Goal: Transaction & Acquisition: Purchase product/service

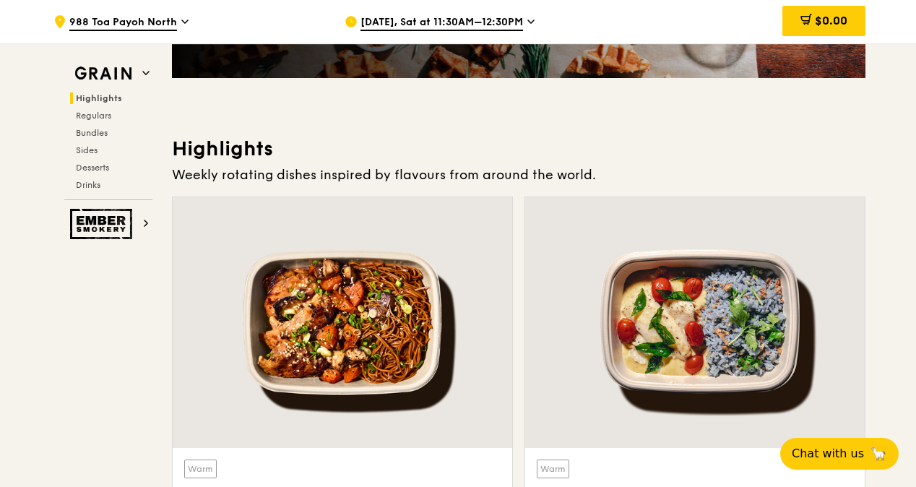
scroll to position [523, 0]
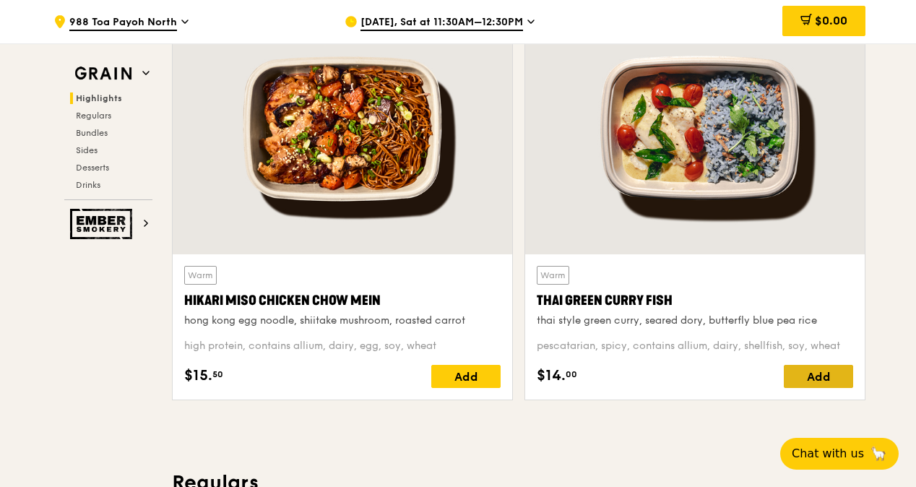
click at [827, 368] on div "Add" at bounding box center [818, 376] width 69 height 23
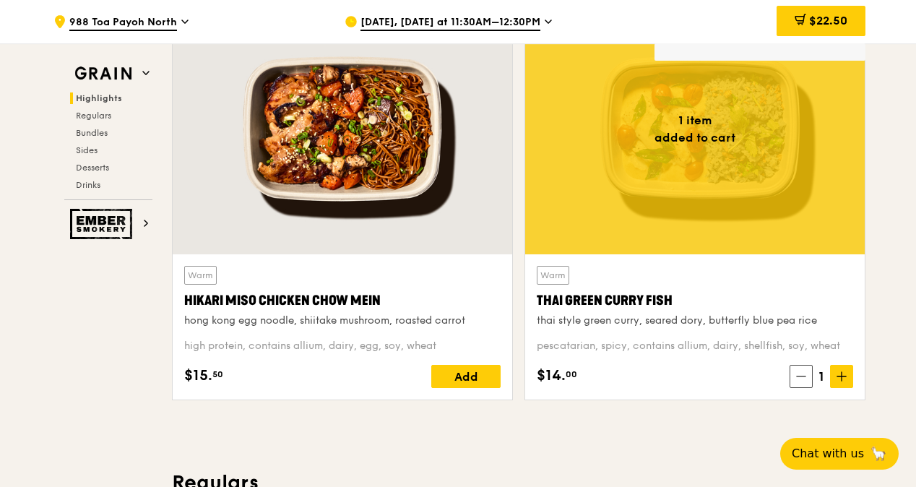
click at [846, 376] on icon at bounding box center [841, 376] width 9 height 0
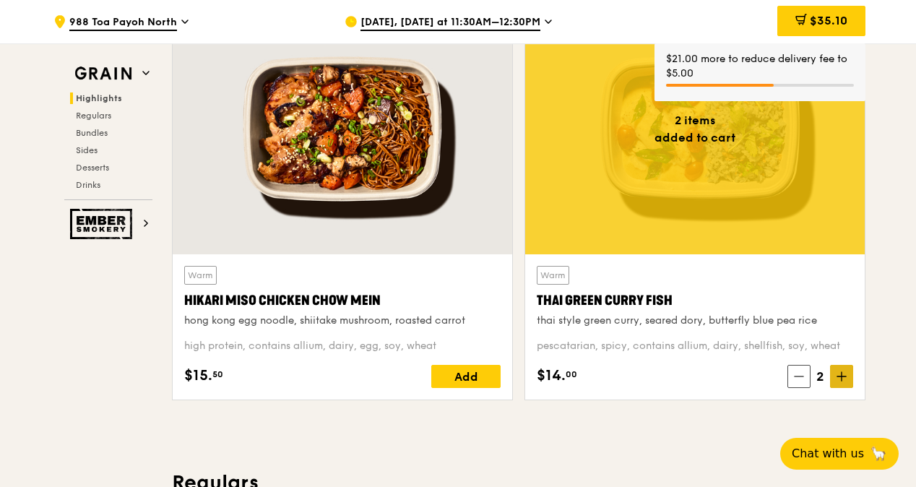
click at [846, 371] on icon at bounding box center [842, 376] width 10 height 10
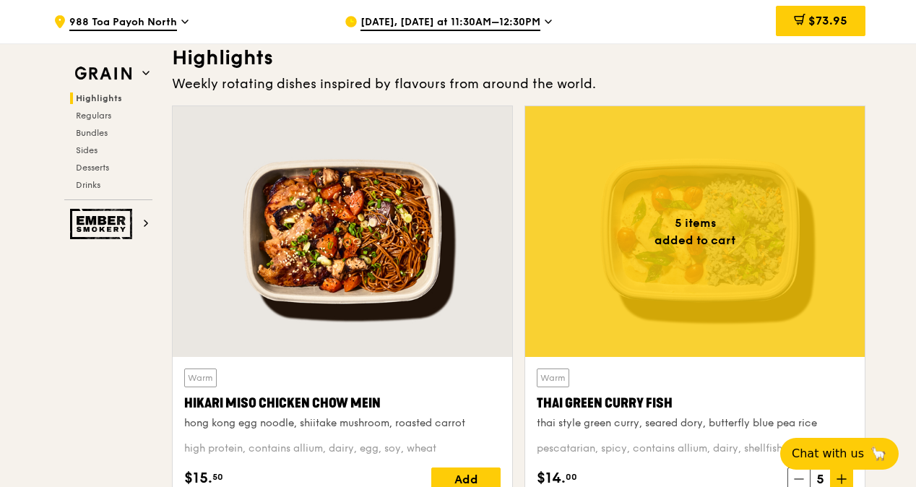
scroll to position [532, 0]
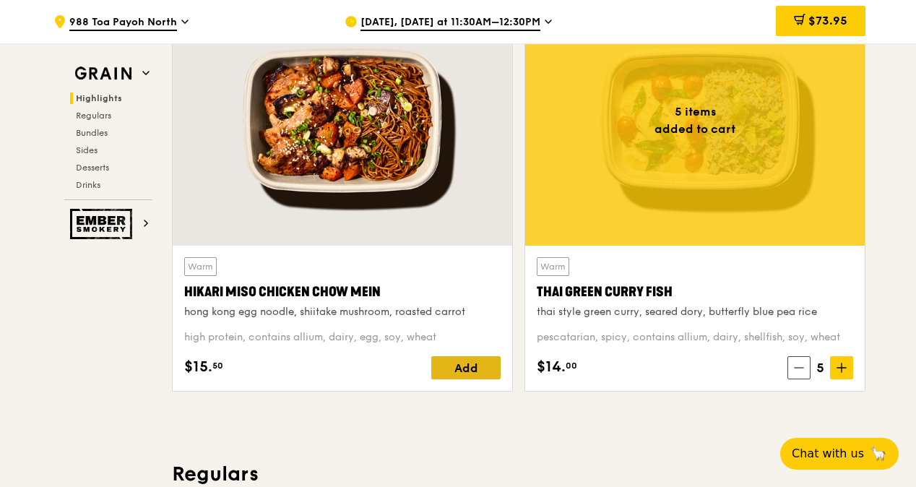
click at [462, 367] on div "Add" at bounding box center [465, 367] width 69 height 23
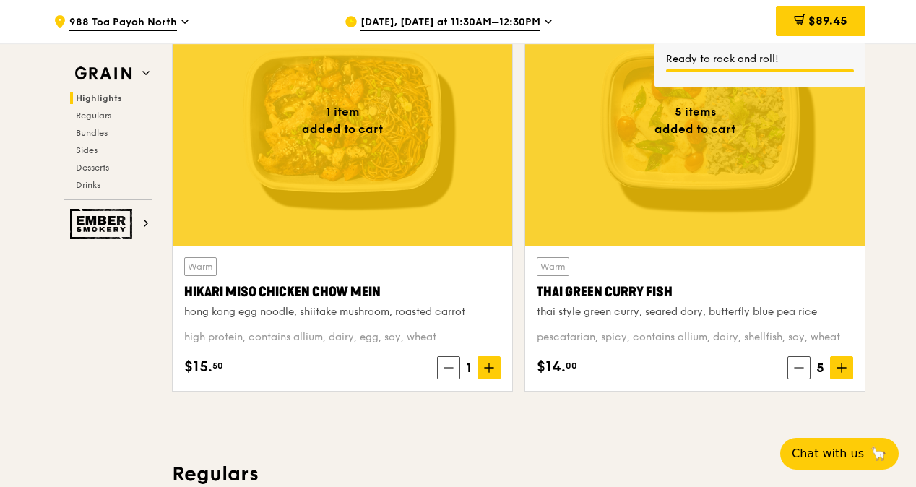
click at [489, 366] on icon at bounding box center [489, 367] width 0 height 9
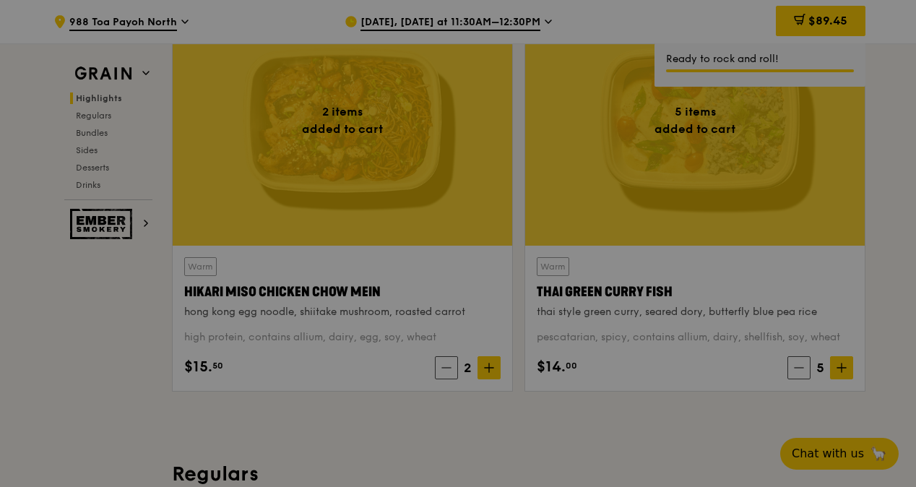
click at [490, 366] on div at bounding box center [458, 243] width 916 height 487
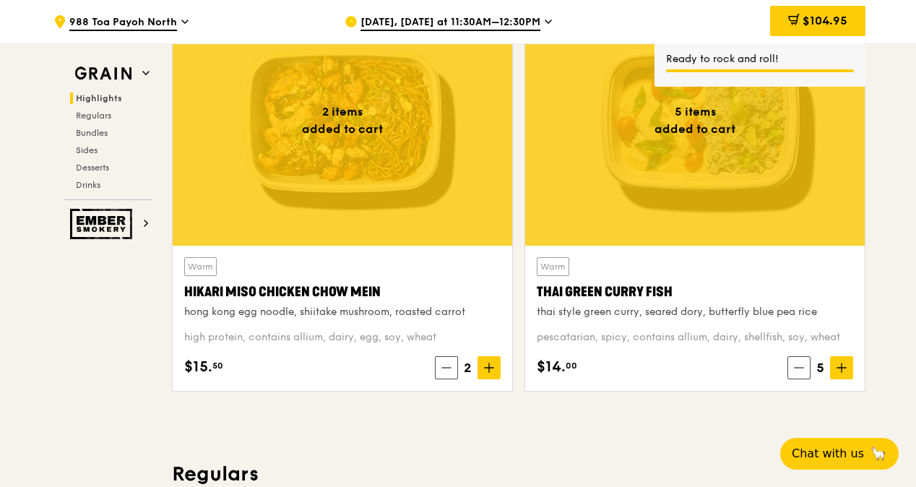
click at [489, 366] on icon at bounding box center [489, 367] width 0 height 9
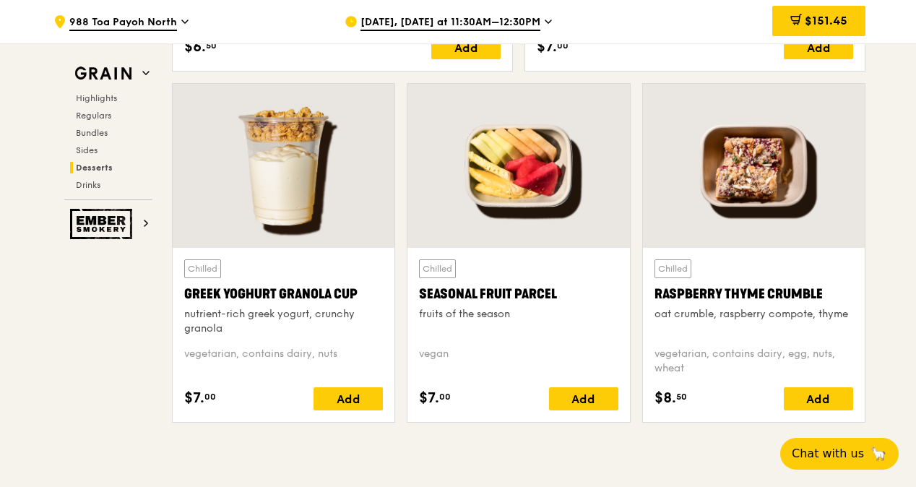
scroll to position [4542, 0]
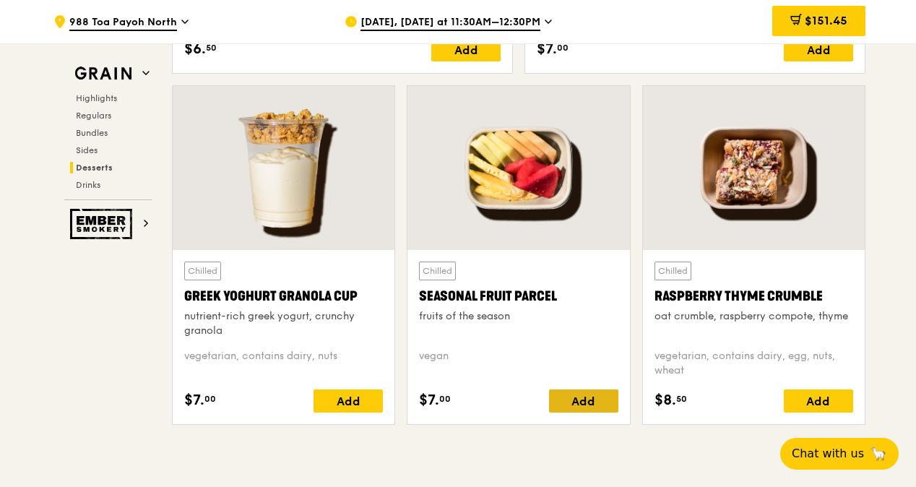
click at [595, 390] on div "Add" at bounding box center [583, 400] width 69 height 23
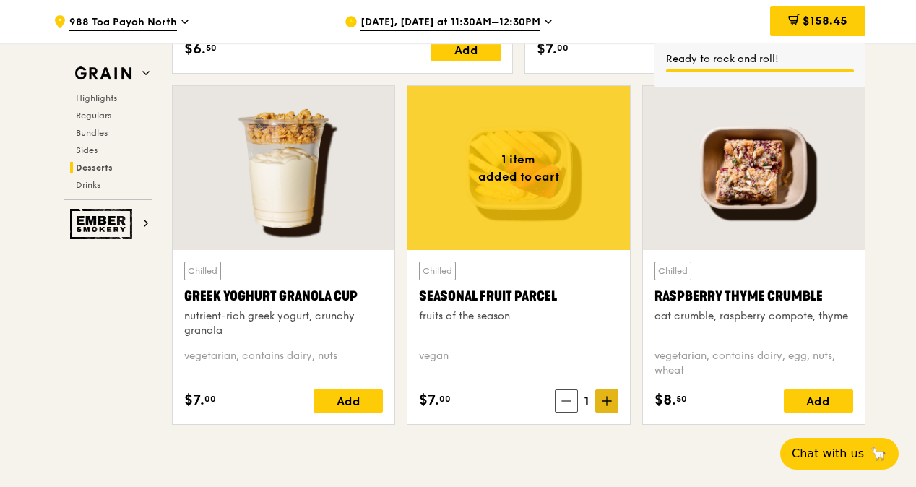
click at [605, 396] on icon at bounding box center [607, 401] width 10 height 10
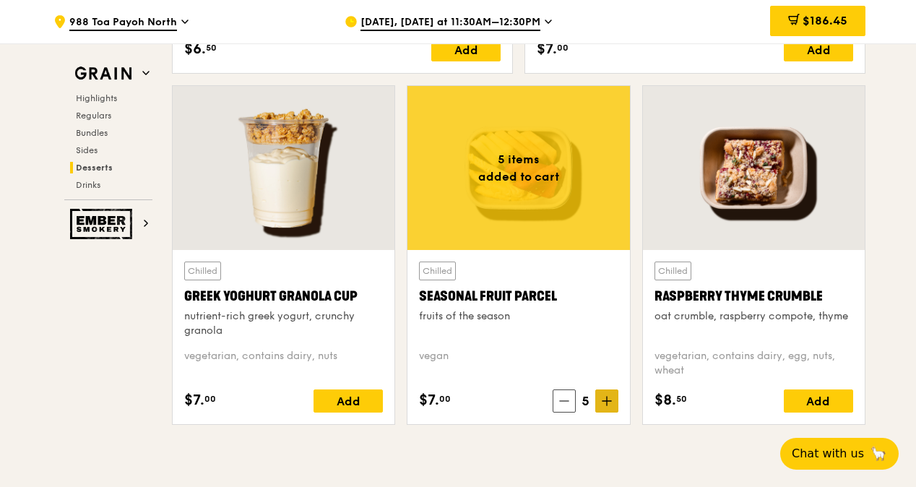
click at [609, 396] on icon at bounding box center [607, 401] width 10 height 10
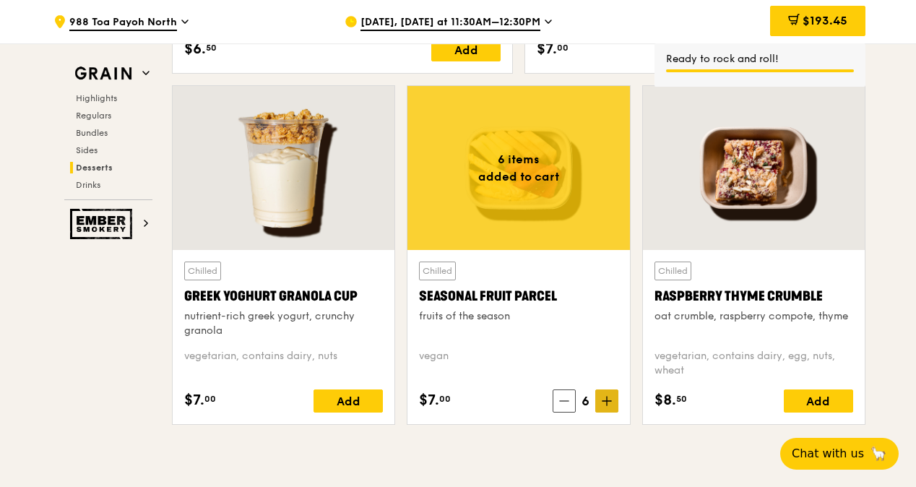
click at [609, 396] on icon at bounding box center [607, 401] width 10 height 10
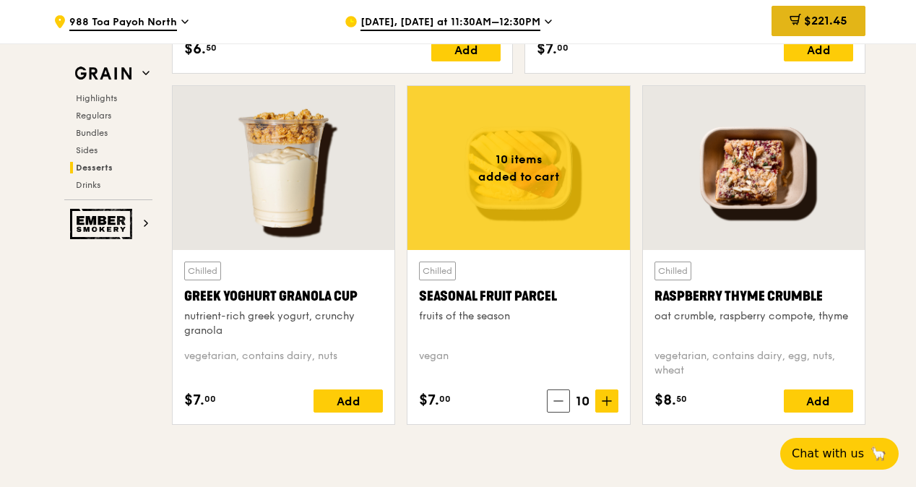
click at [822, 20] on span "$221.45" at bounding box center [825, 21] width 43 height 14
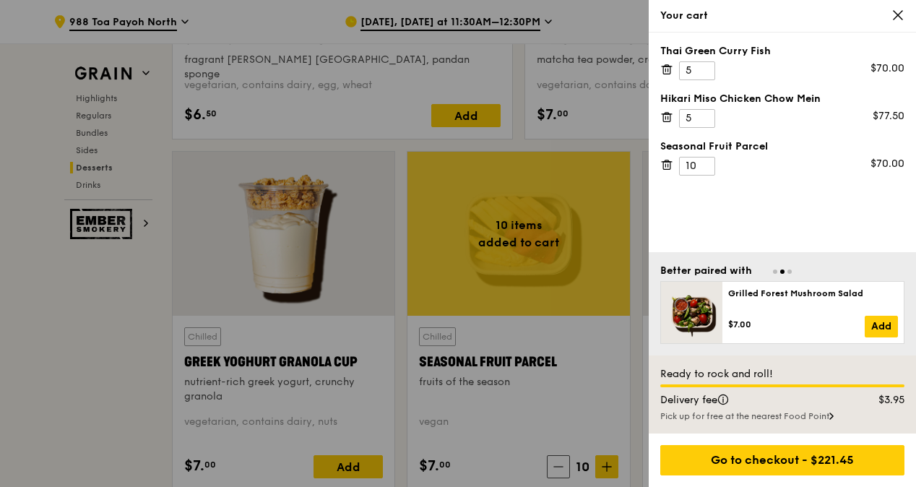
scroll to position [4476, 0]
